Goal: Task Accomplishment & Management: Use online tool/utility

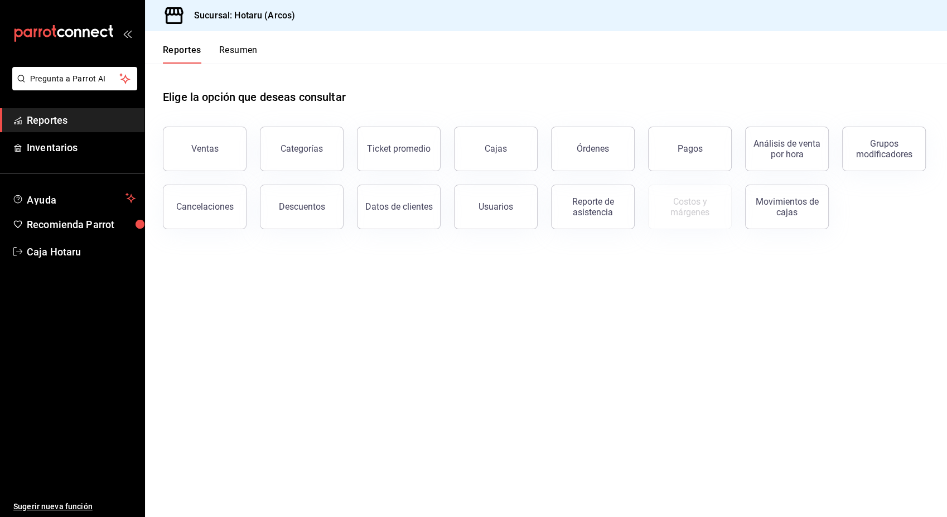
click at [603, 89] on div "Elige la opción que deseas consultar" at bounding box center [546, 89] width 766 height 50
click at [223, 153] on button "Ventas" at bounding box center [205, 149] width 84 height 45
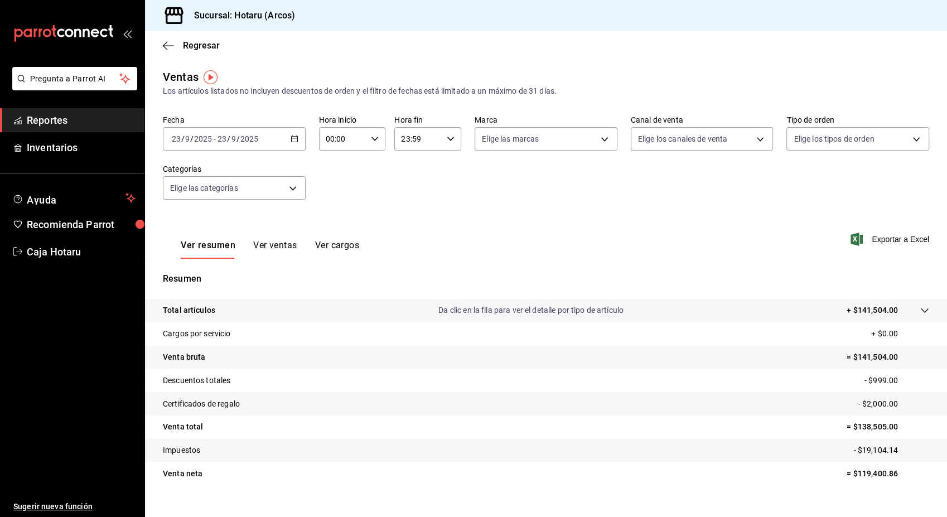
click at [292, 143] on icon "button" at bounding box center [295, 139] width 8 height 8
click at [378, 204] on div "Fecha [DATE] [DATE] - [DATE] [DATE] [DATE] [DATE] Semana actual Mes actual Rang…" at bounding box center [546, 164] width 766 height 98
click at [293, 138] on \(Stroke\) "button" at bounding box center [294, 138] width 6 height 1
click at [219, 267] on span "Rango de fechas" at bounding box center [215, 273] width 86 height 12
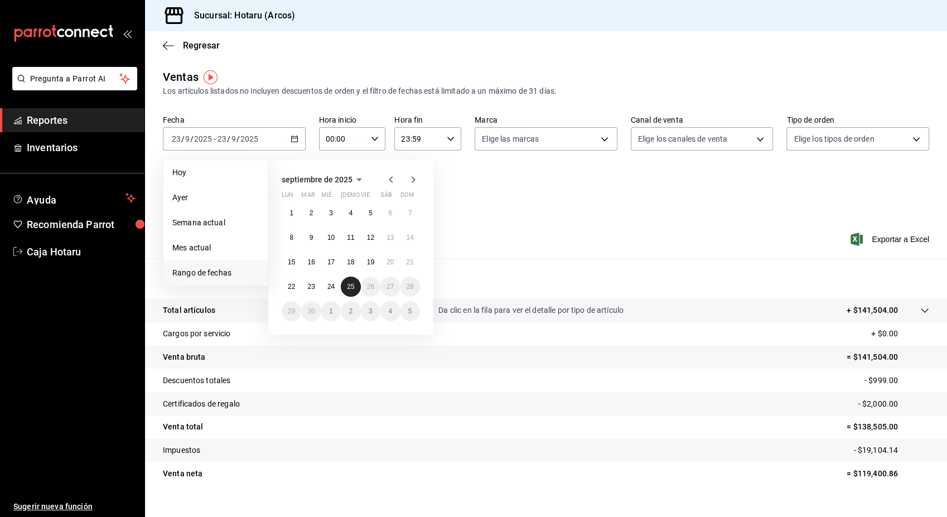
click at [347, 290] on abbr "25" at bounding box center [350, 287] width 7 height 8
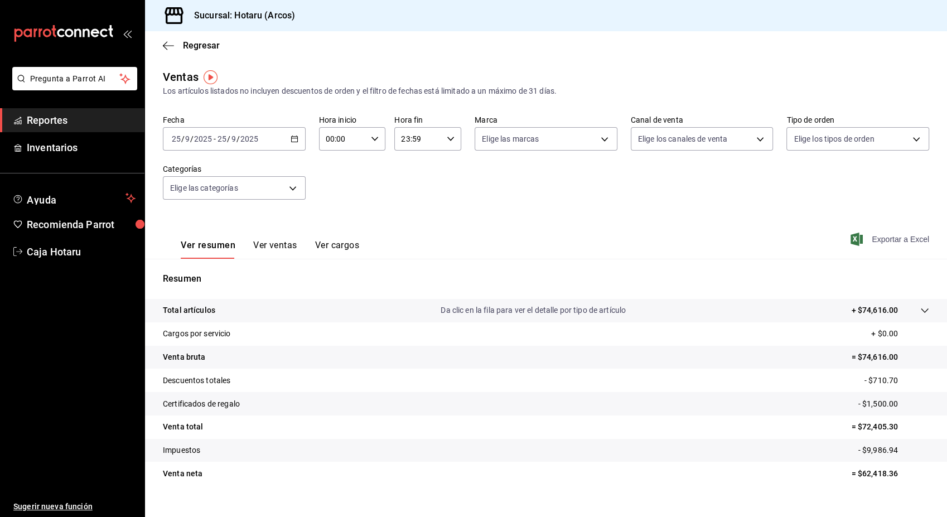
click at [892, 242] on span "Exportar a Excel" at bounding box center [891, 239] width 76 height 13
